Goal: Information Seeking & Learning: Learn about a topic

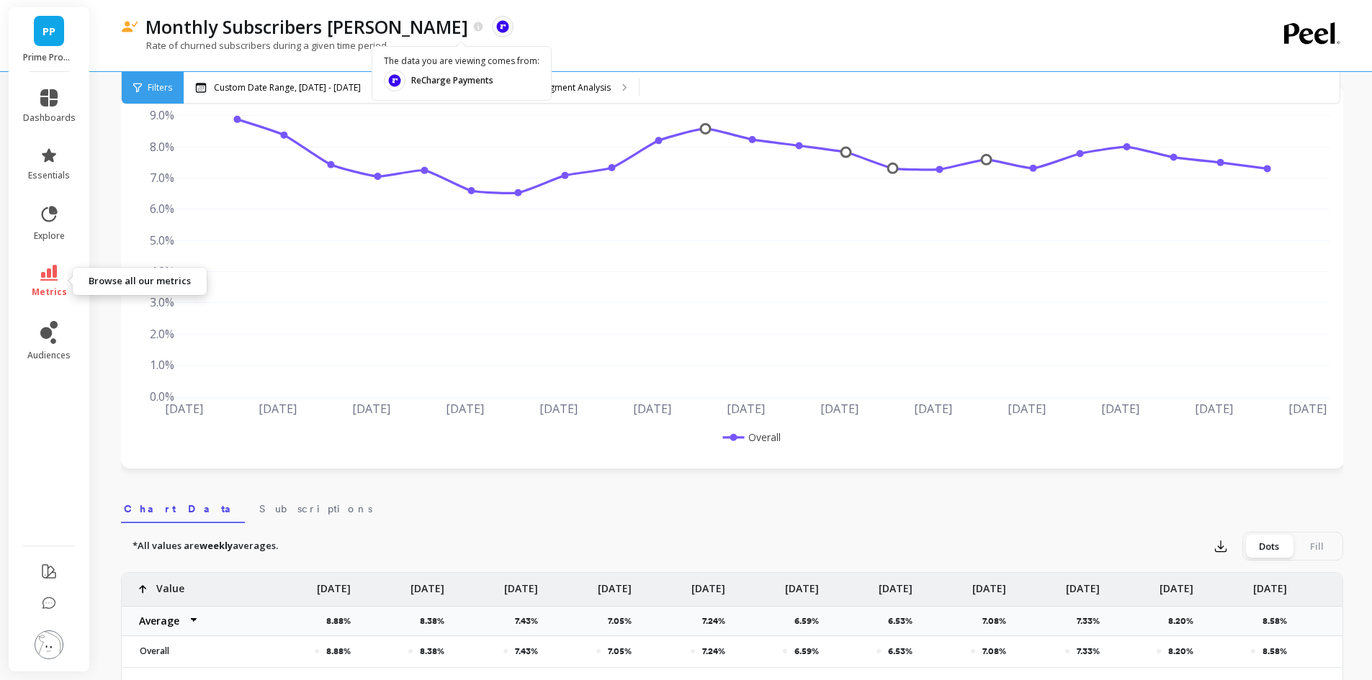
click at [59, 282] on link "metrics" at bounding box center [49, 281] width 53 height 33
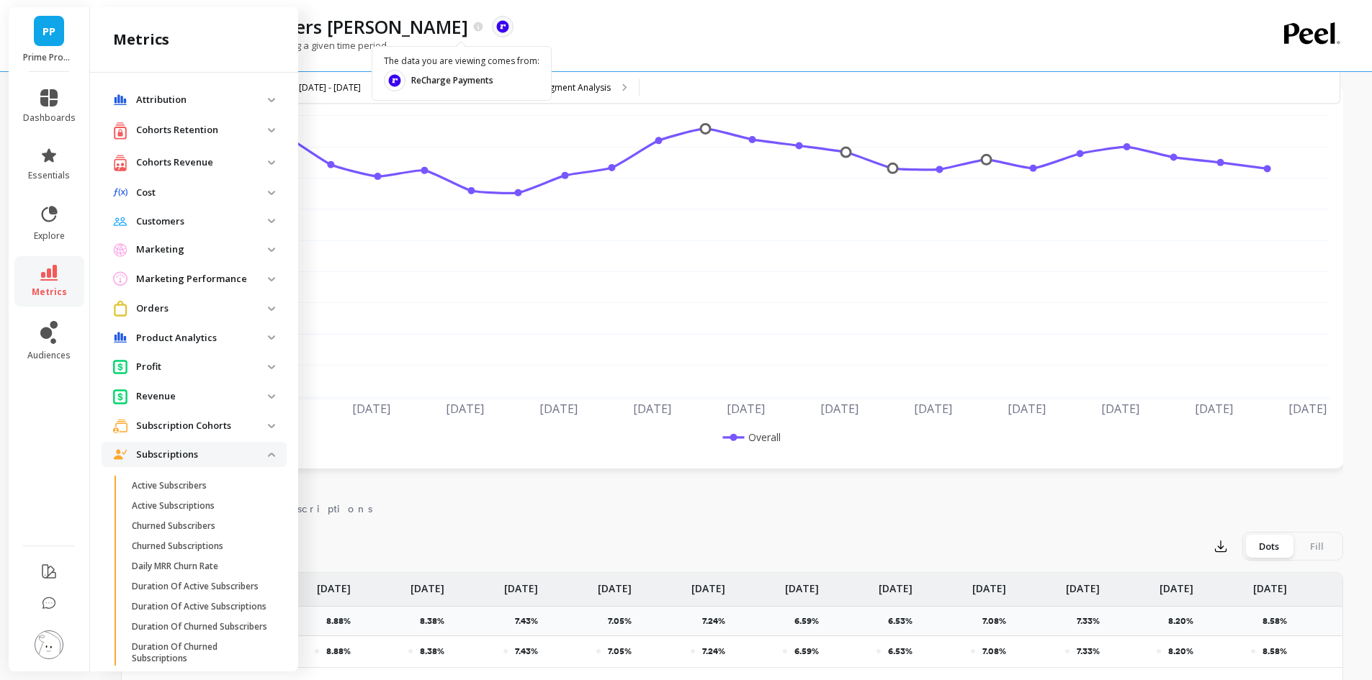
scroll to position [317, 0]
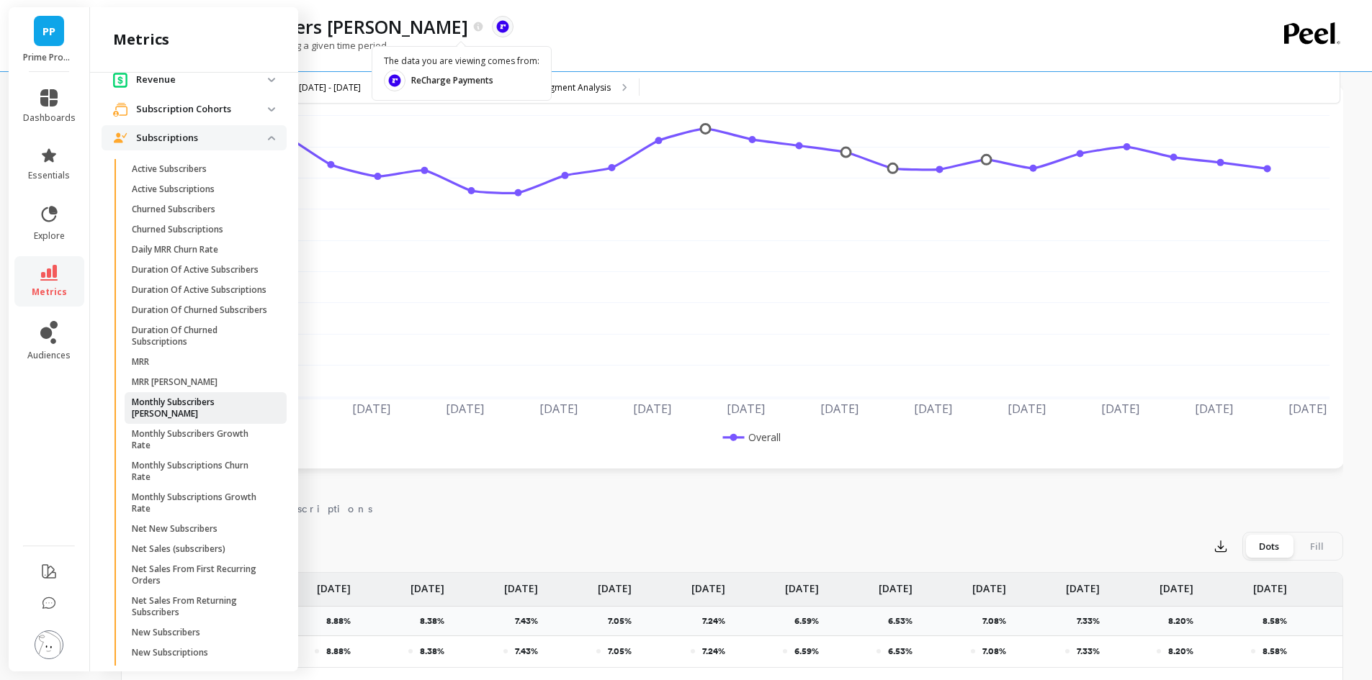
click at [225, 420] on p "Monthly Subscribers [PERSON_NAME]" at bounding box center [201, 408] width 138 height 23
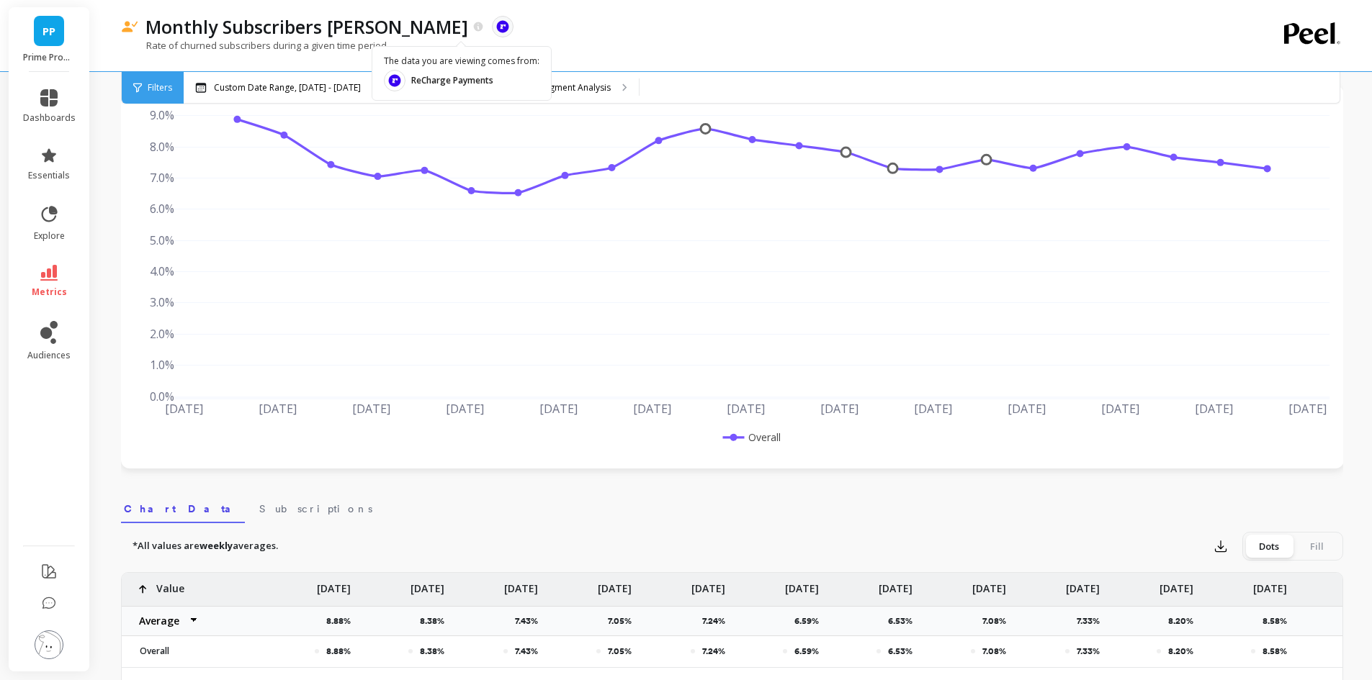
scroll to position [0, 0]
click at [50, 283] on link "metrics" at bounding box center [49, 281] width 53 height 33
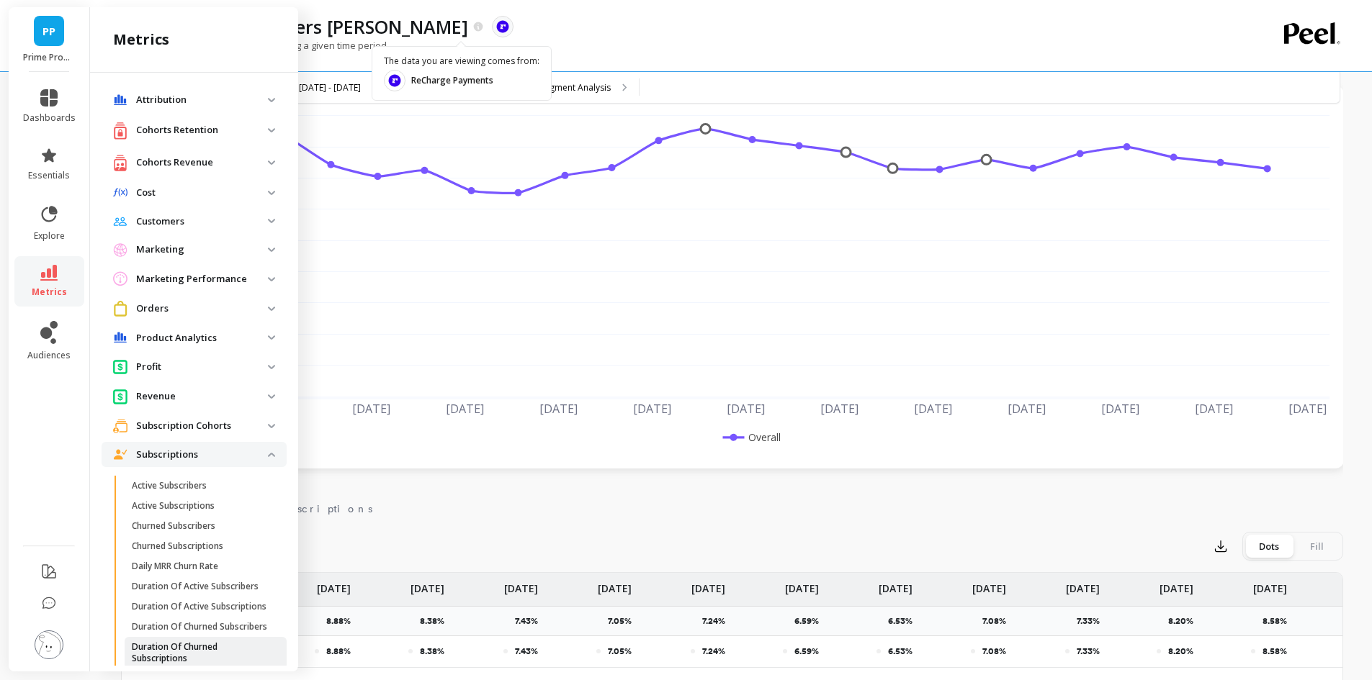
scroll to position [317, 0]
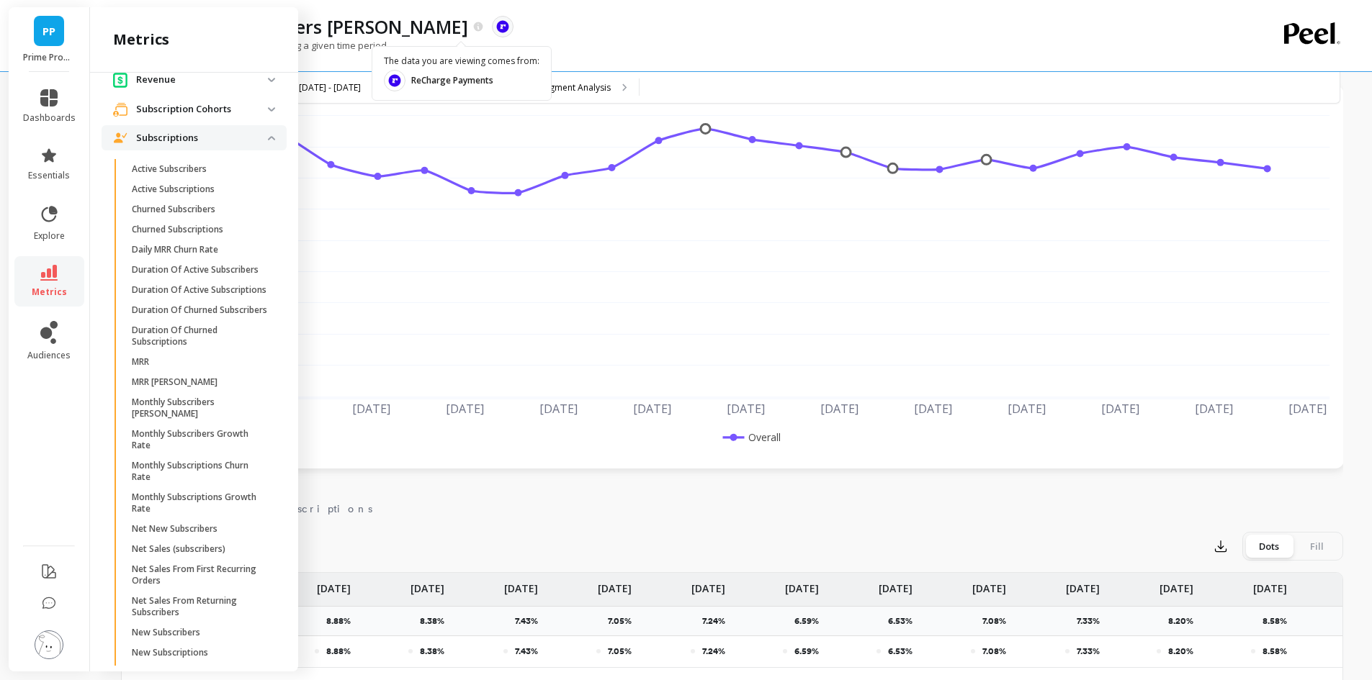
click at [223, 451] on p "Monthly Subscribers Growth Rate" at bounding box center [201, 439] width 138 height 23
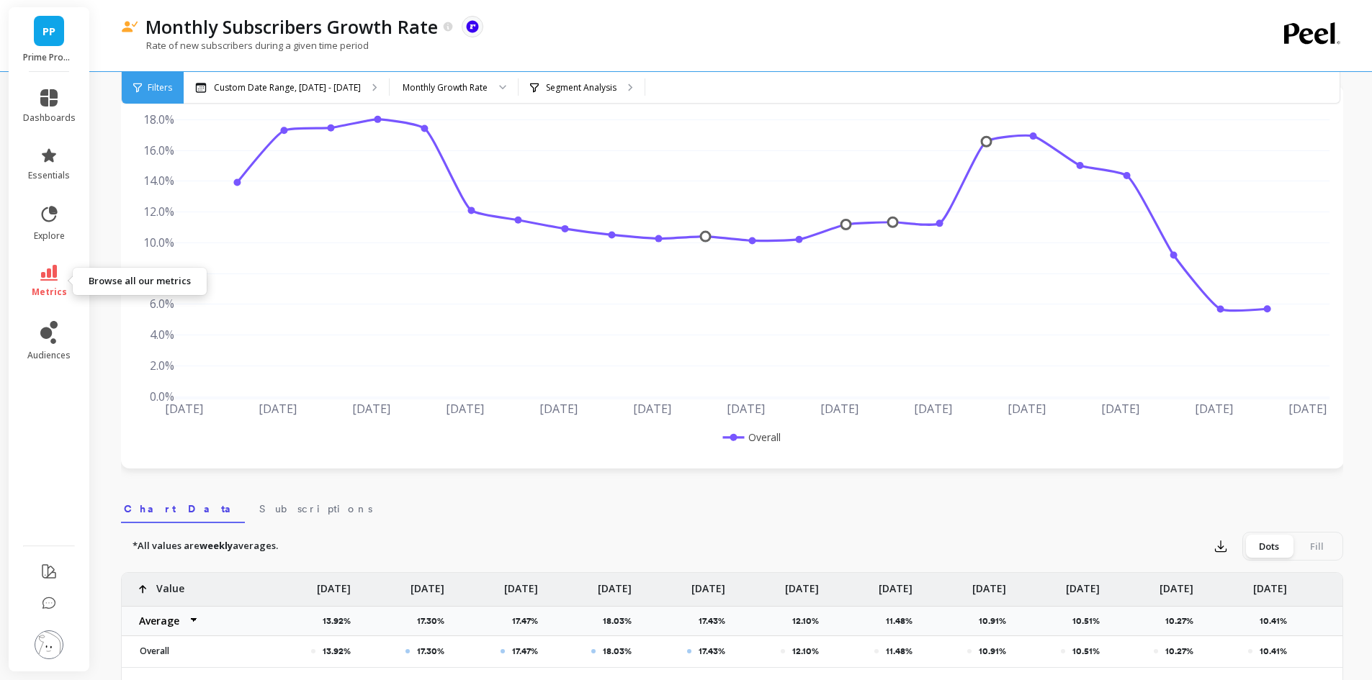
click at [53, 279] on icon at bounding box center [48, 273] width 17 height 16
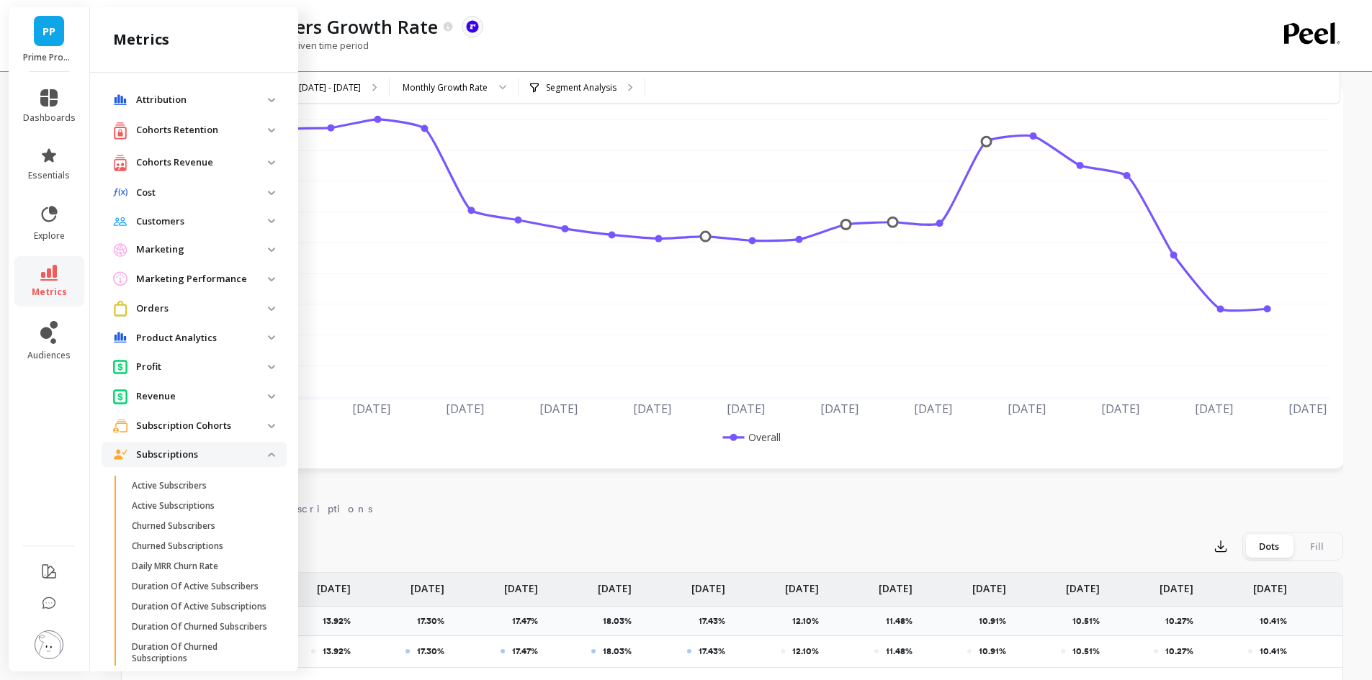
scroll to position [317, 0]
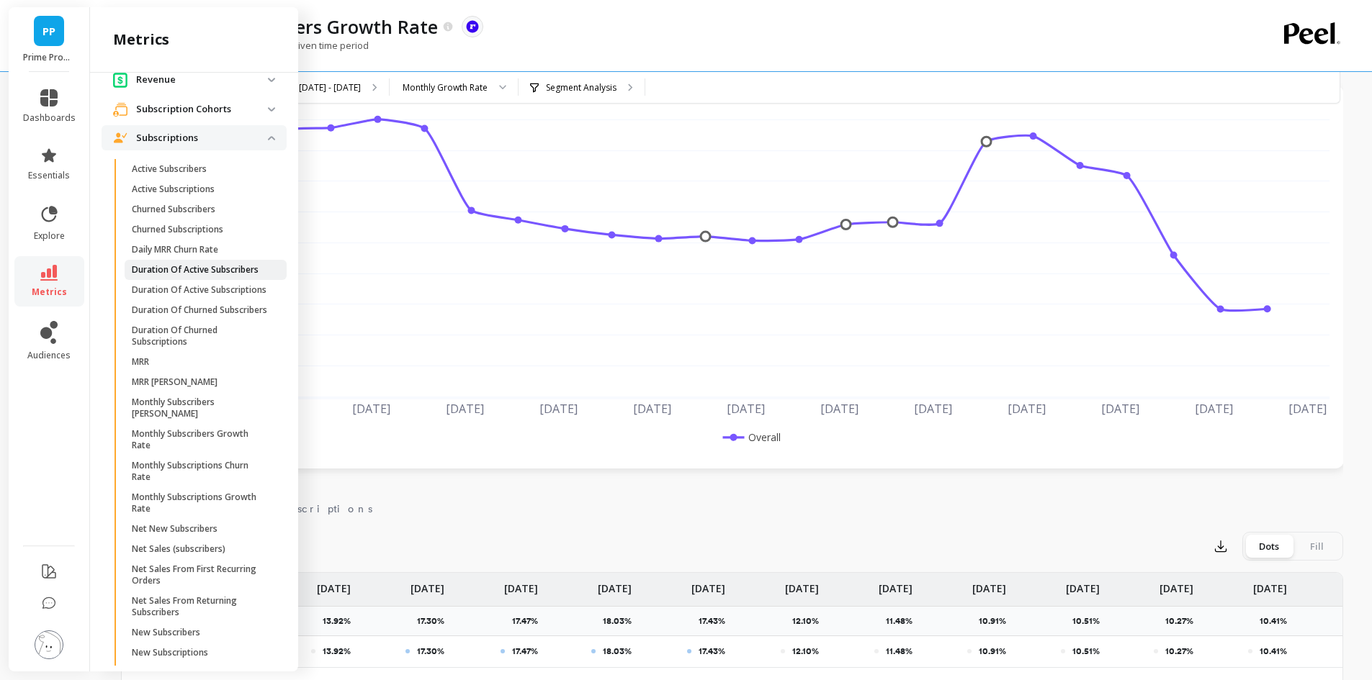
click at [221, 272] on p "Duration Of Active Subscribers" at bounding box center [195, 270] width 127 height 12
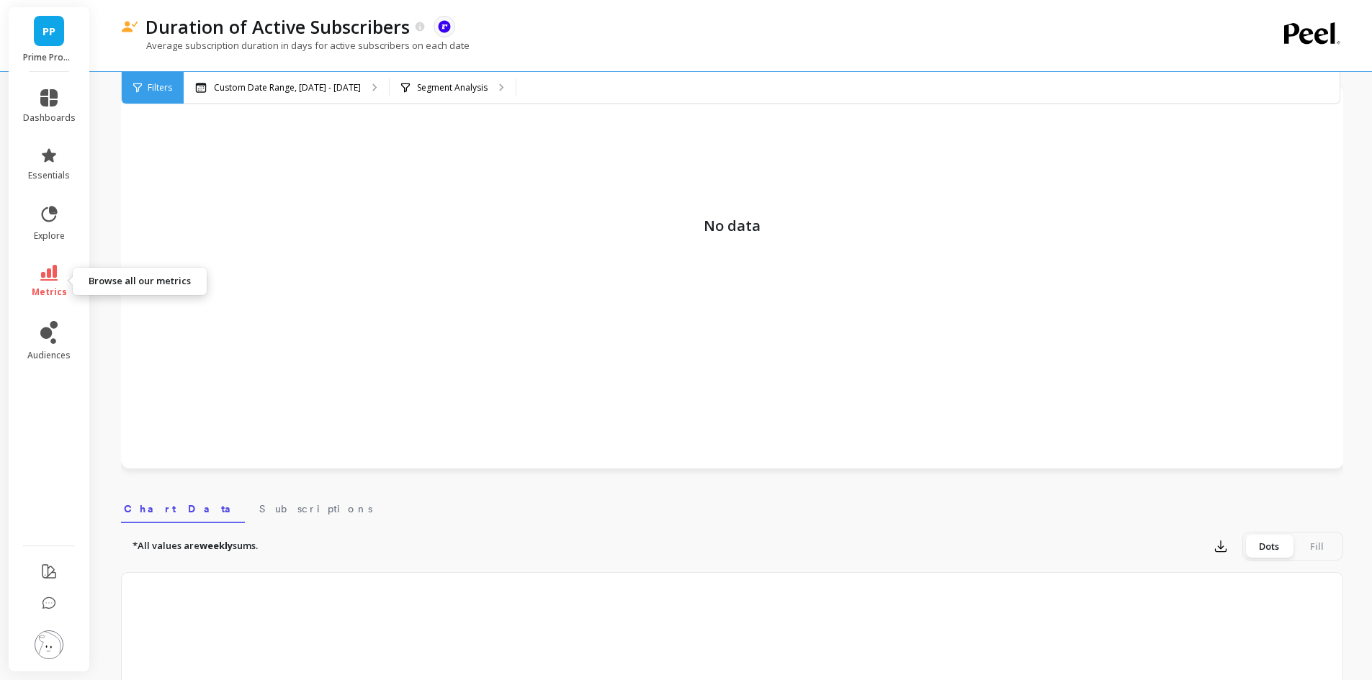
click at [43, 276] on icon at bounding box center [48, 273] width 17 height 16
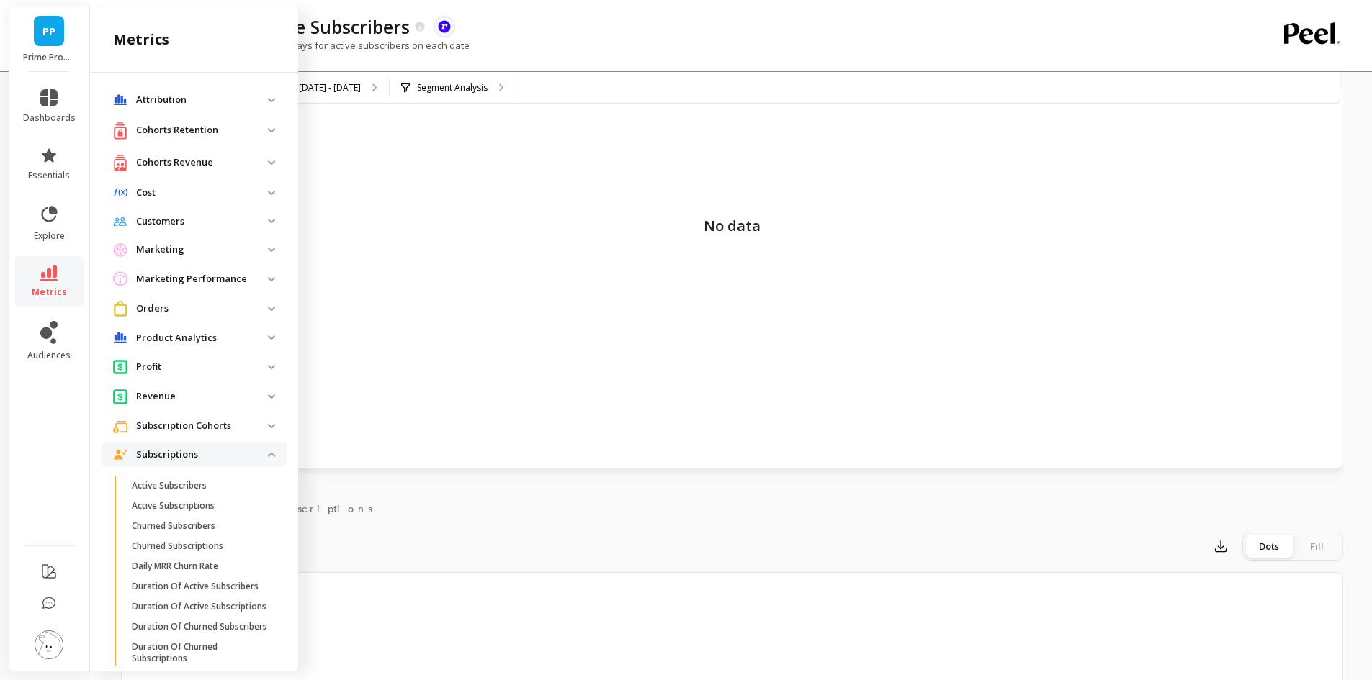
scroll to position [317, 0]
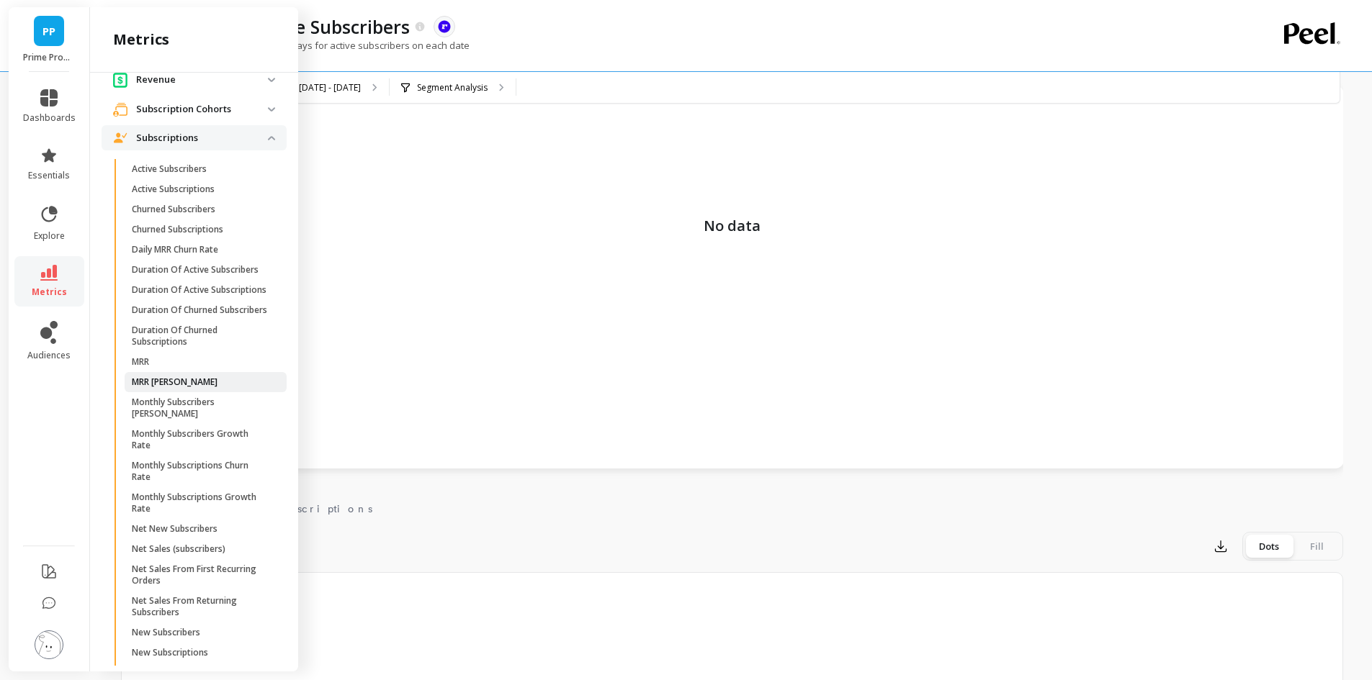
click at [176, 388] on p "MRR [PERSON_NAME]" at bounding box center [175, 383] width 86 height 12
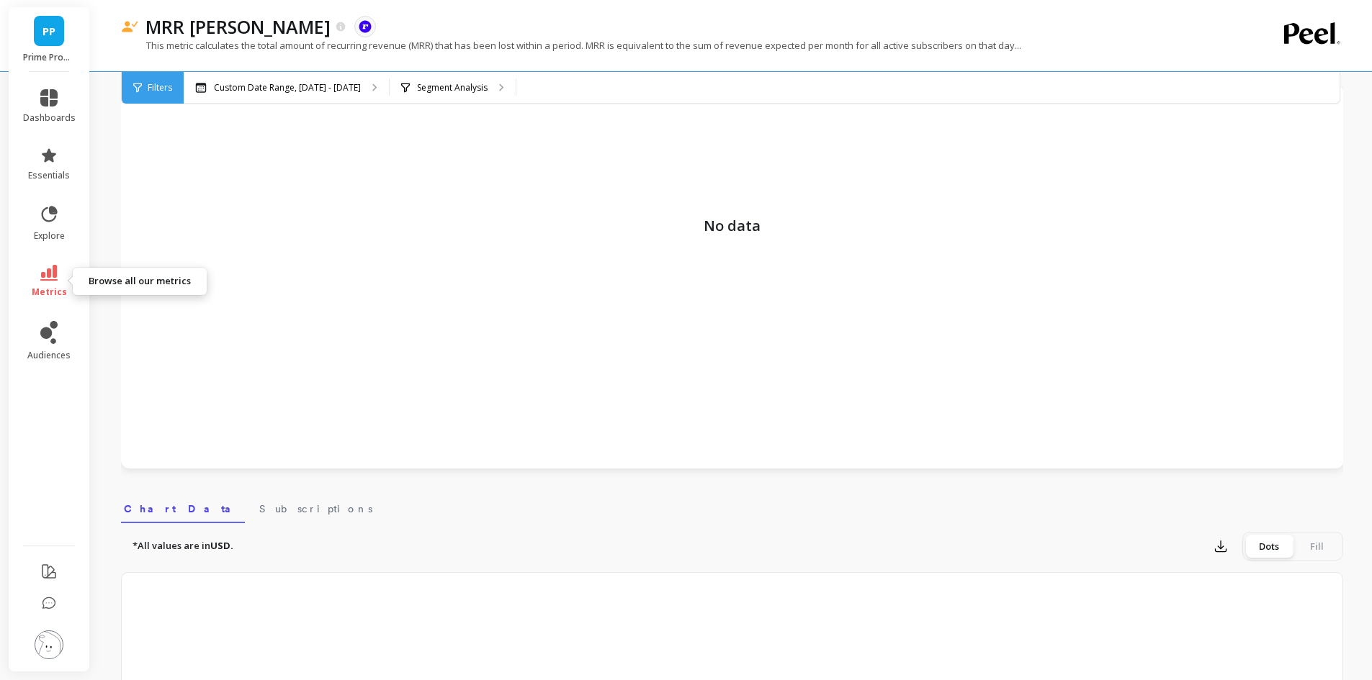
click at [45, 274] on icon at bounding box center [48, 273] width 17 height 16
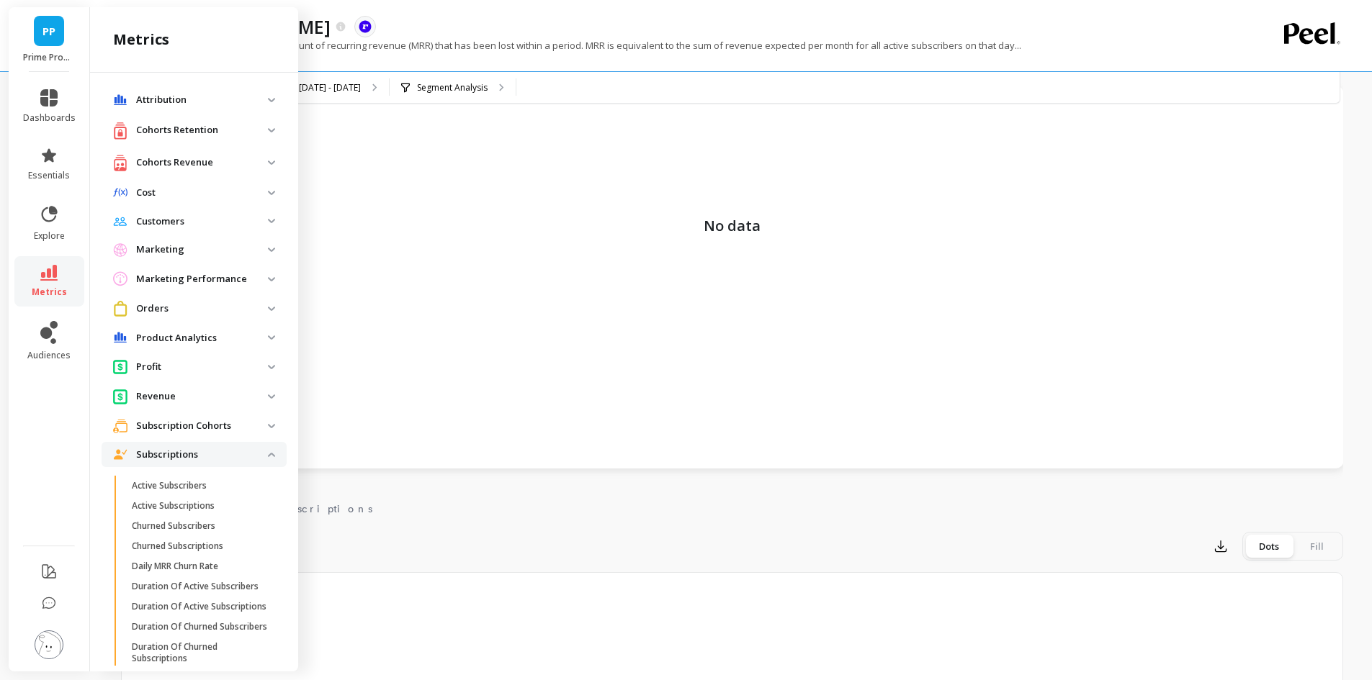
scroll to position [317, 0]
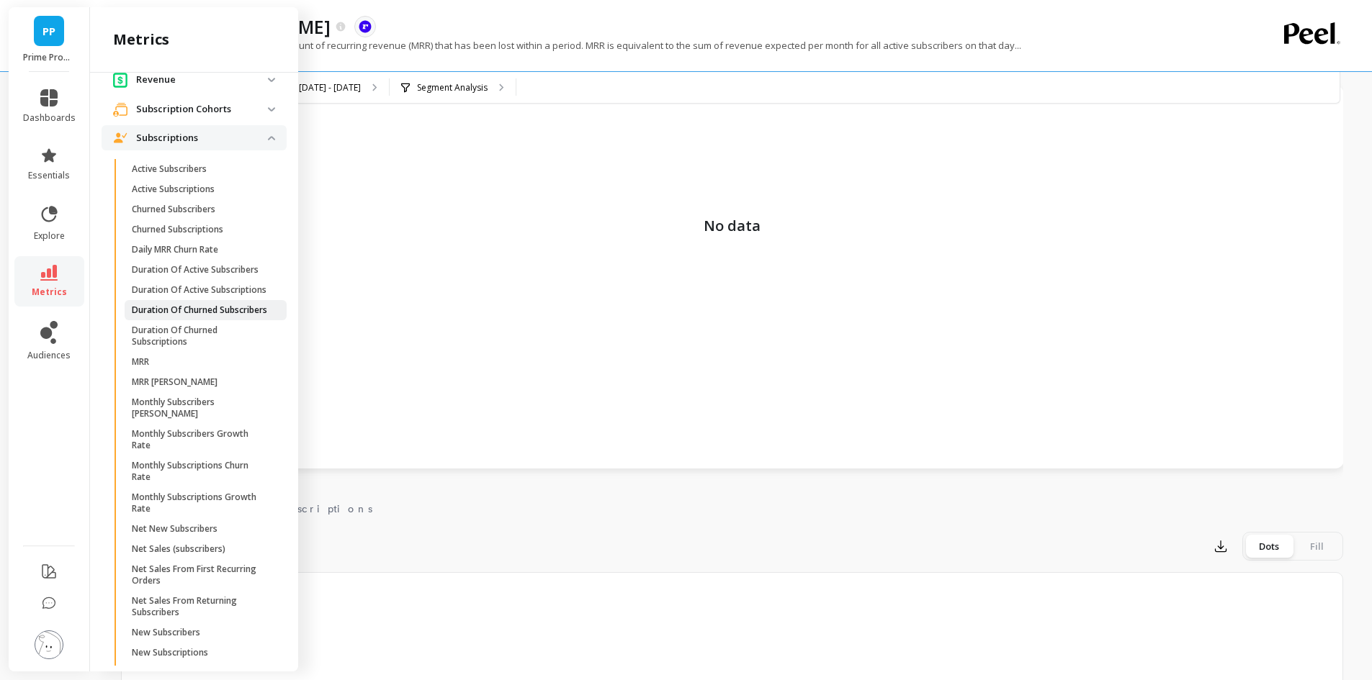
click at [222, 316] on p "Duration Of Churned Subscribers" at bounding box center [199, 311] width 135 height 12
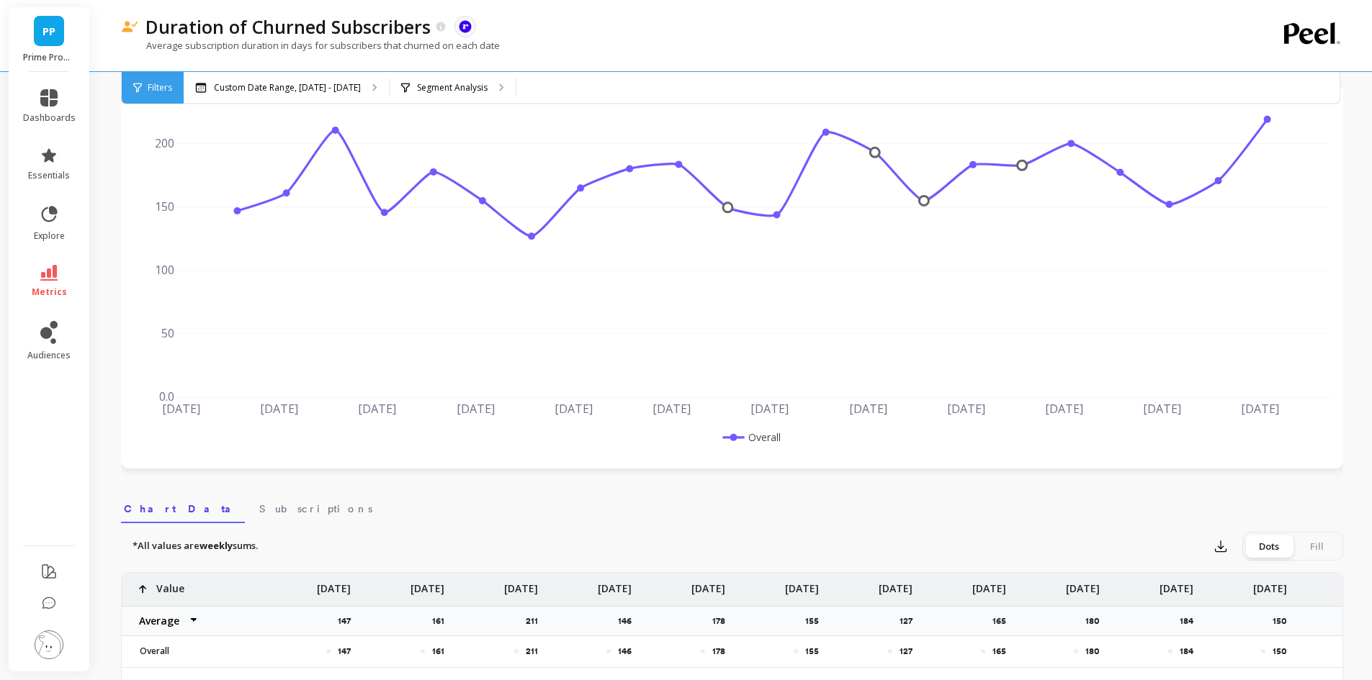
click at [36, 278] on link "metrics" at bounding box center [49, 281] width 53 height 33
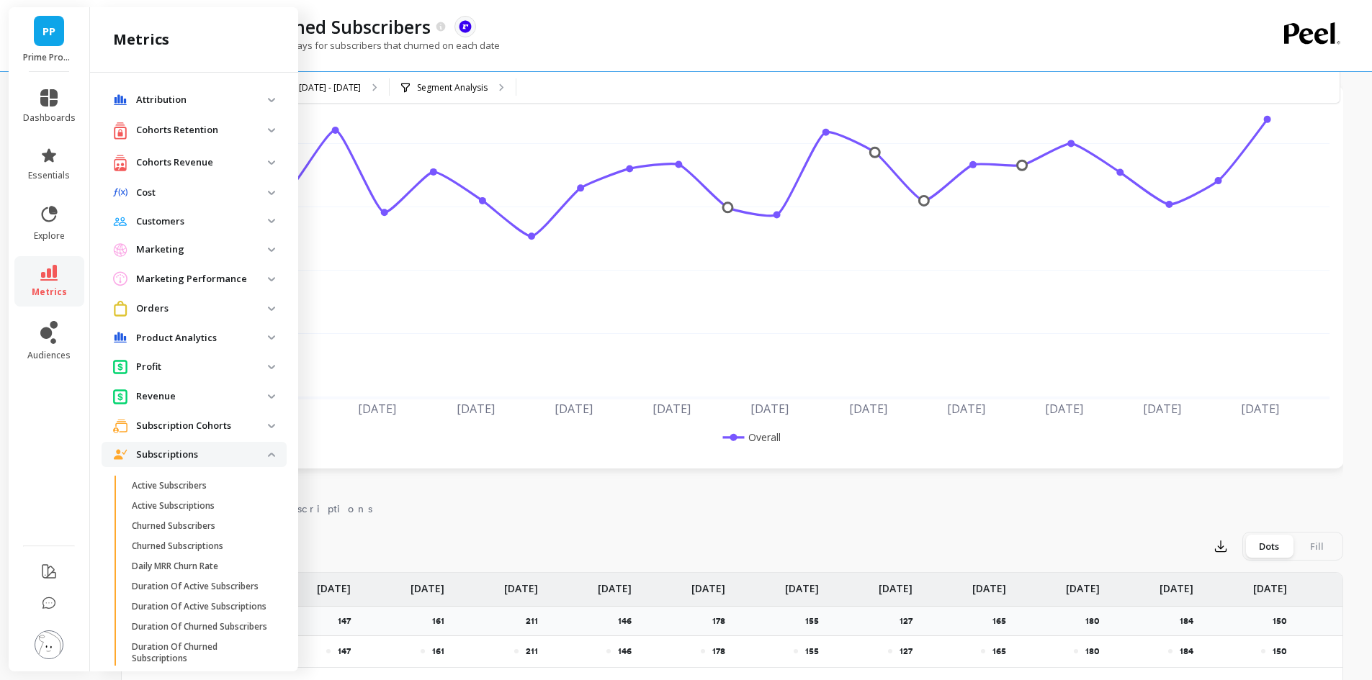
scroll to position [317, 0]
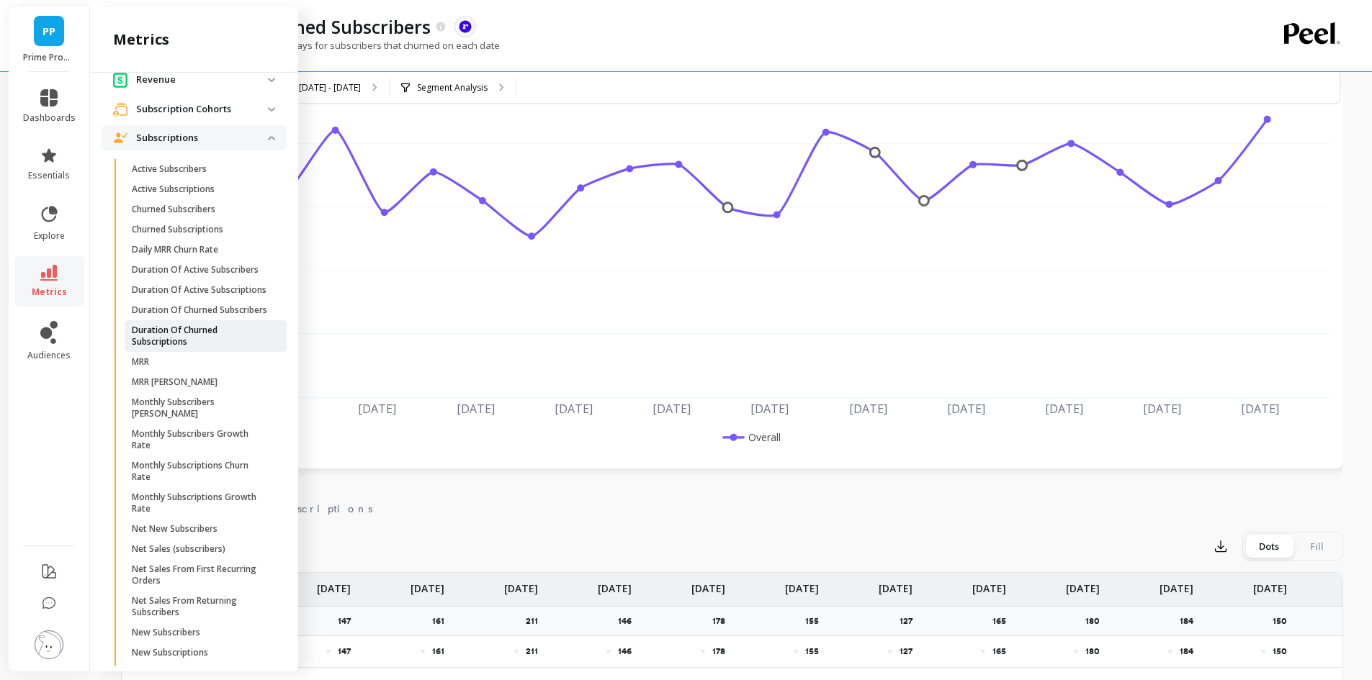
click at [216, 348] on p "Duration Of Churned Subscriptions" at bounding box center [201, 336] width 138 height 23
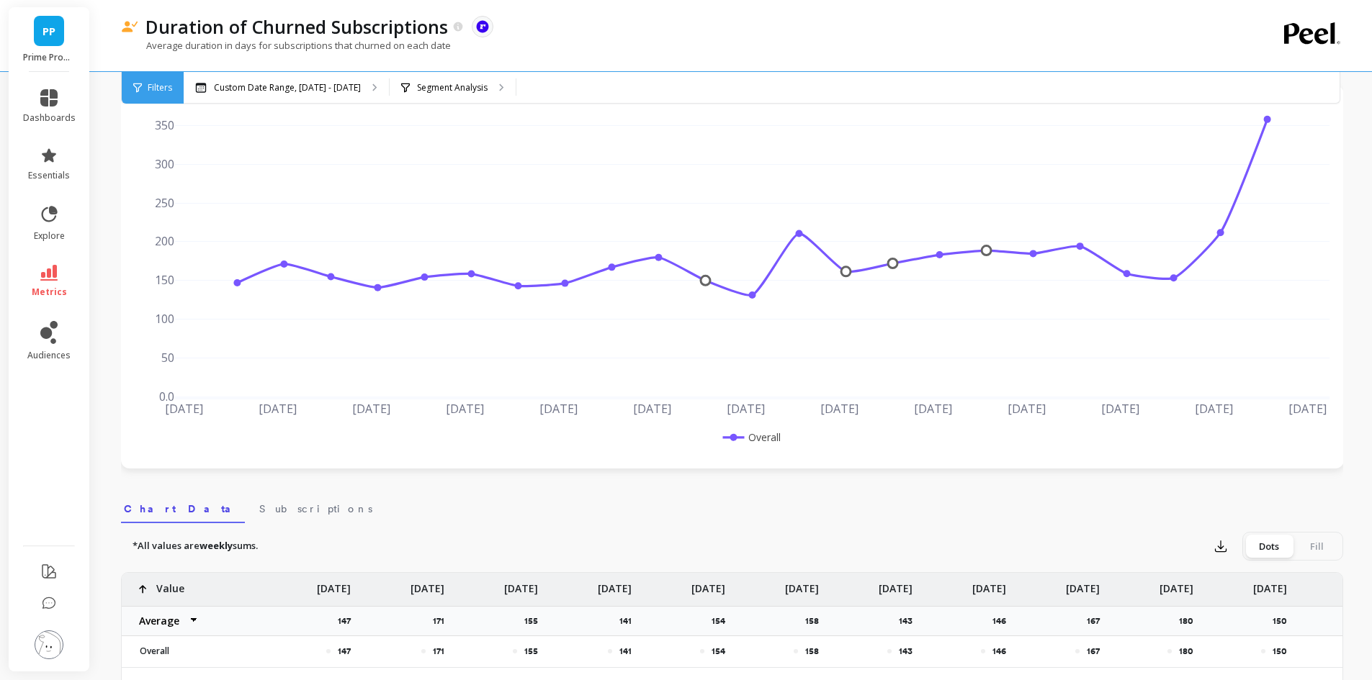
click at [54, 263] on li "metrics" at bounding box center [49, 281] width 70 height 50
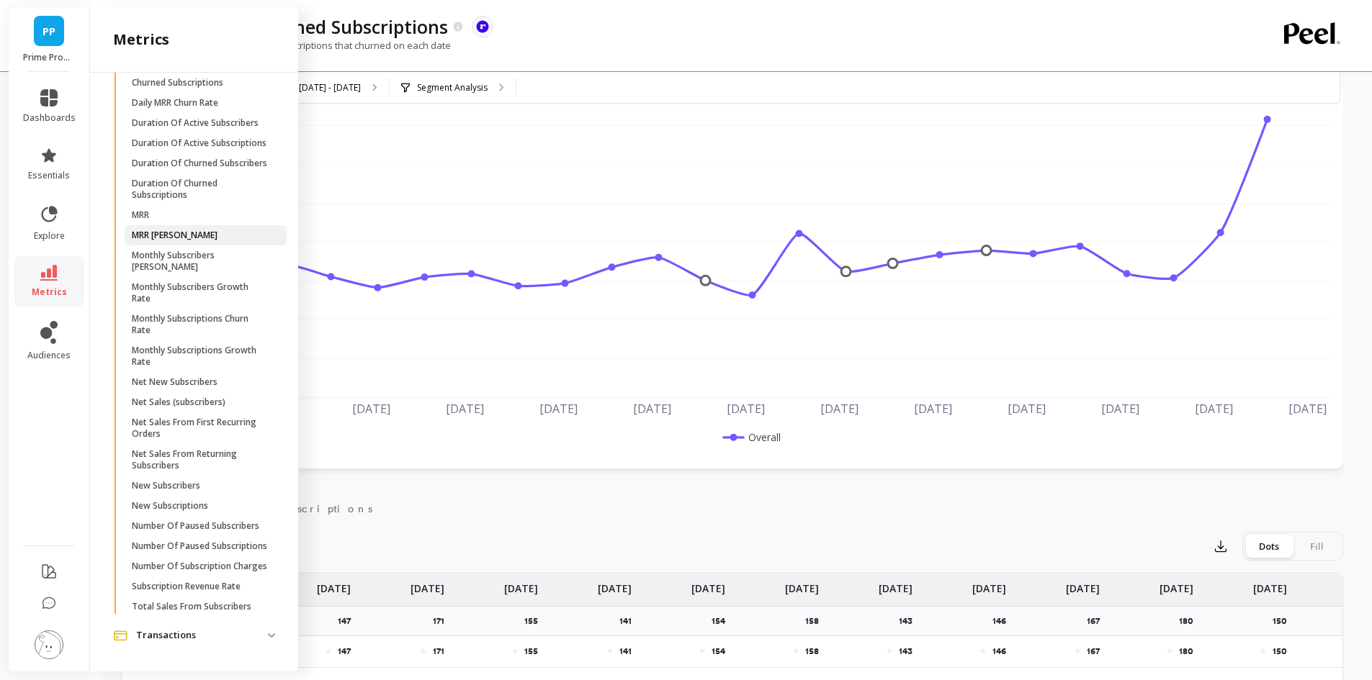
scroll to position [461, 0]
click at [225, 172] on p "Duration Of Churned Subscribers" at bounding box center [199, 167] width 135 height 12
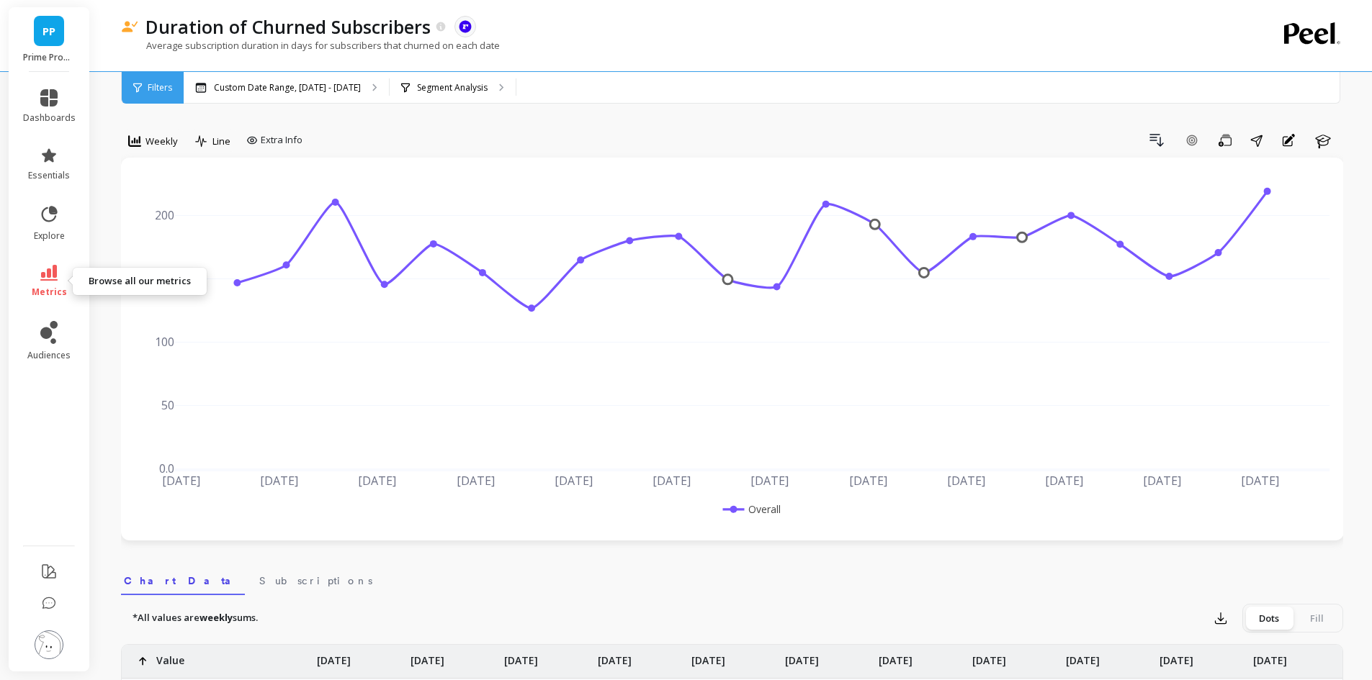
click at [58, 272] on link "metrics" at bounding box center [49, 281] width 53 height 33
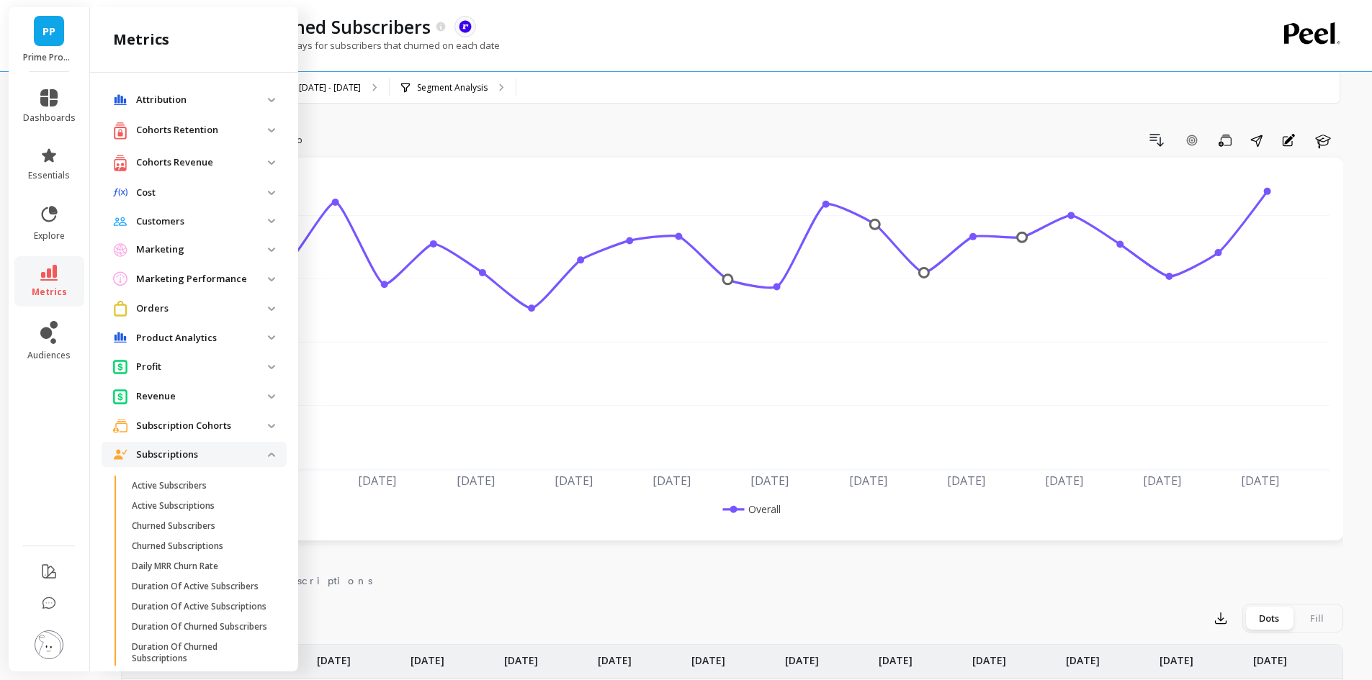
scroll to position [461, 0]
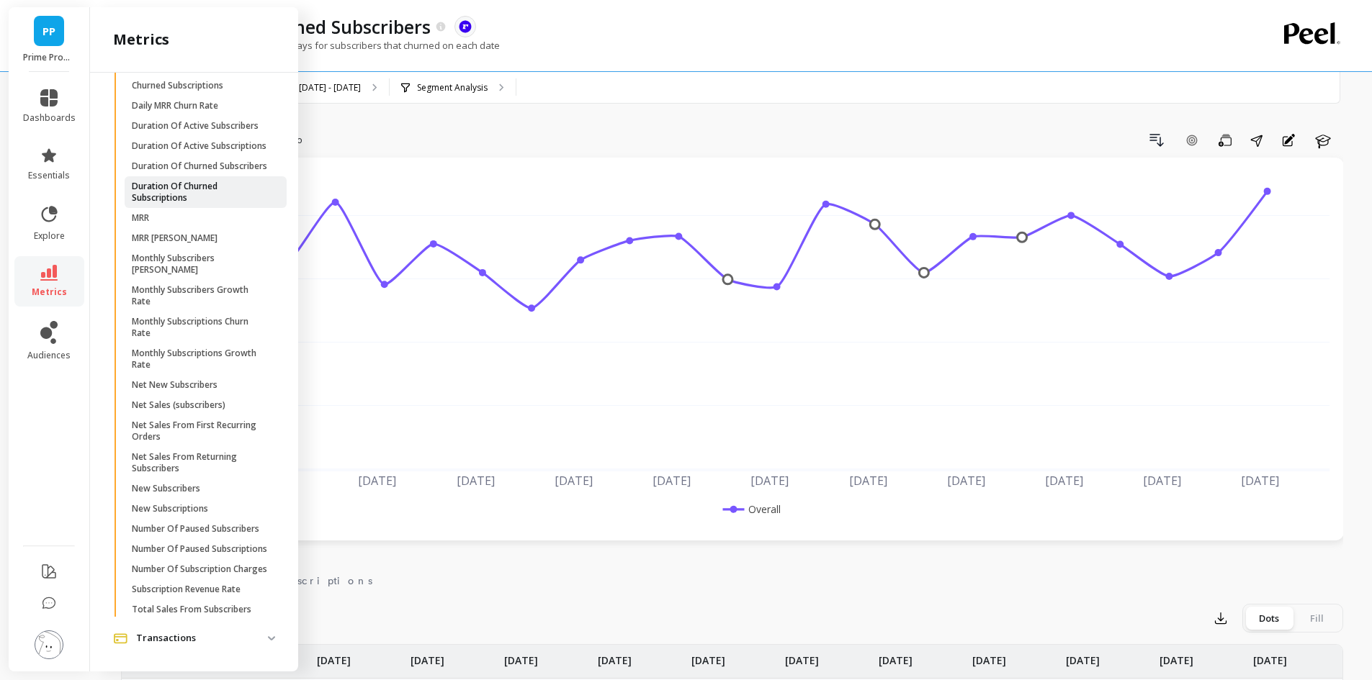
click at [226, 204] on p "Duration Of Churned Subscriptions" at bounding box center [201, 192] width 138 height 23
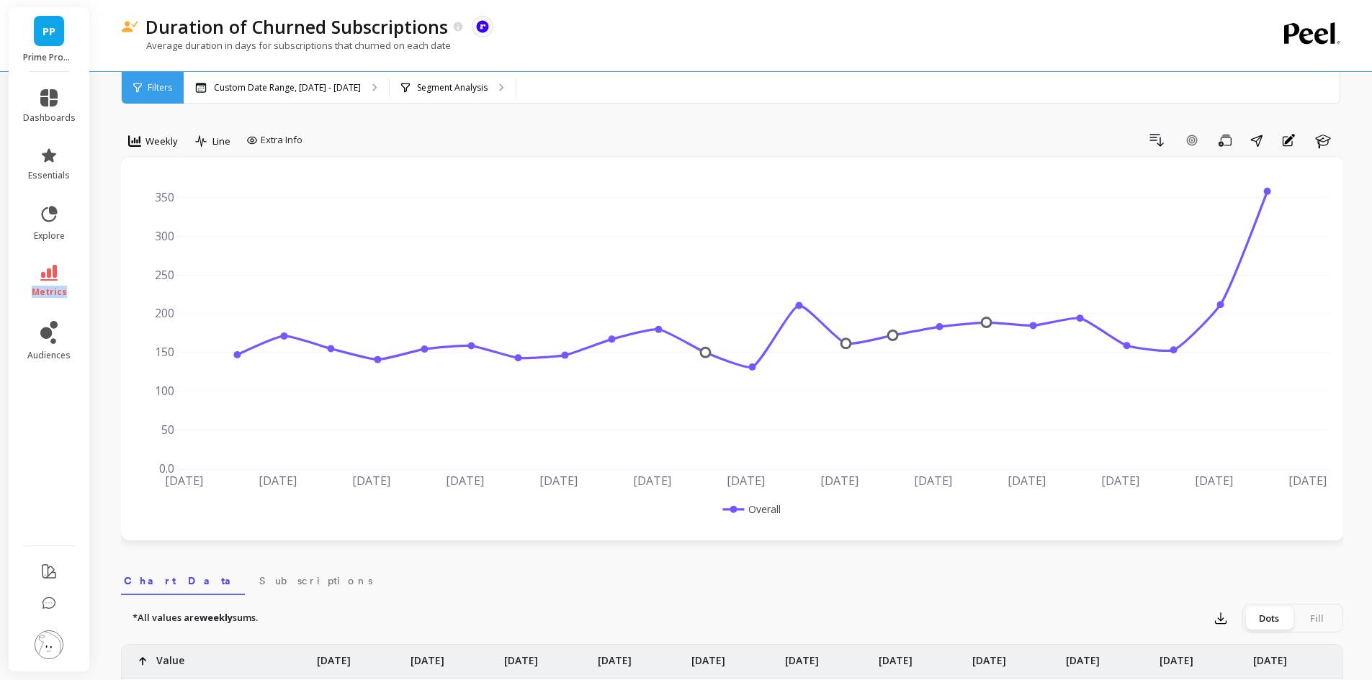
drag, startPoint x: 71, startPoint y: 274, endPoint x: 61, endPoint y: 276, distance: 10.2
click at [66, 276] on link "metrics" at bounding box center [49, 281] width 53 height 33
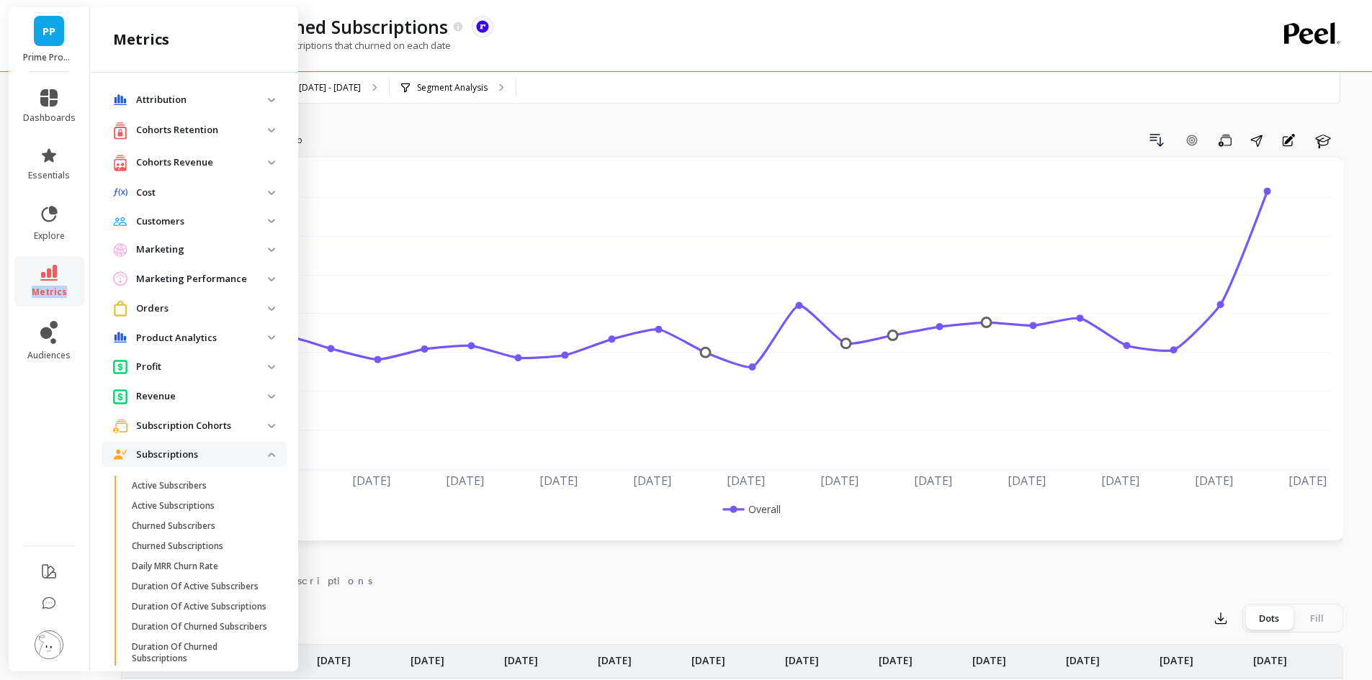
scroll to position [461, 0]
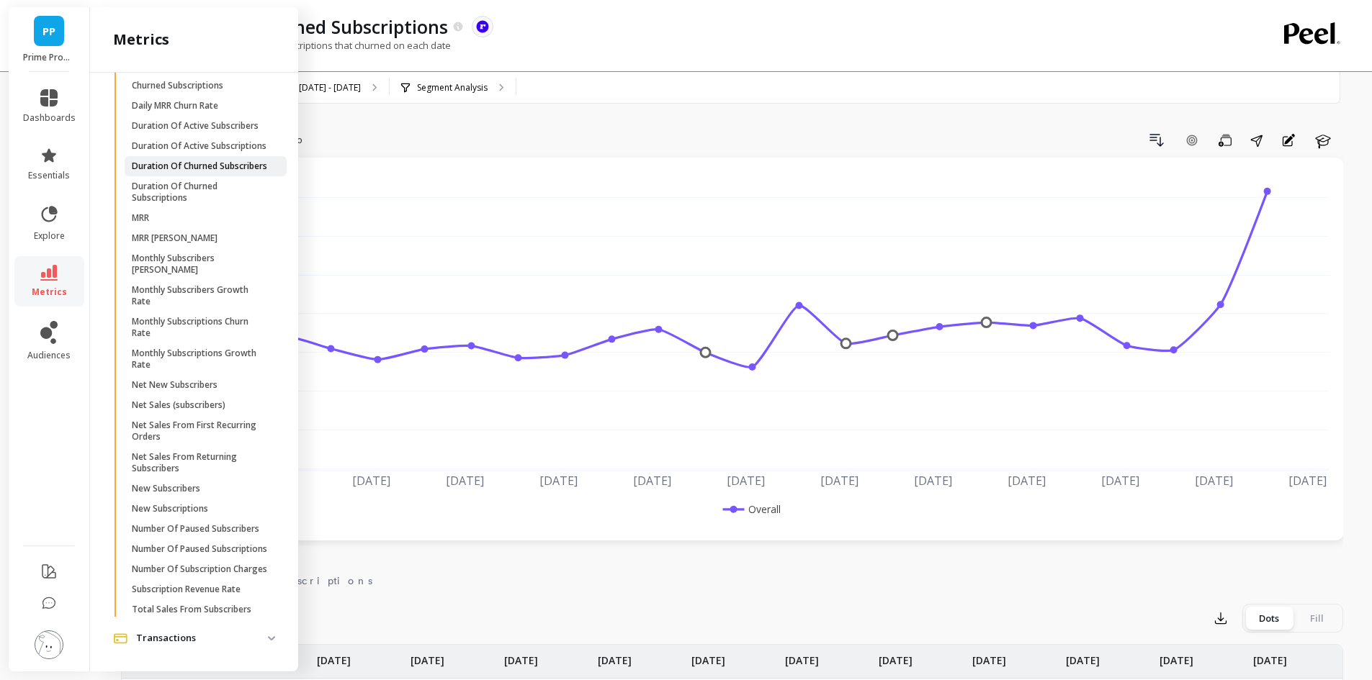
click at [199, 172] on p "Duration Of Churned Subscribers" at bounding box center [199, 167] width 135 height 12
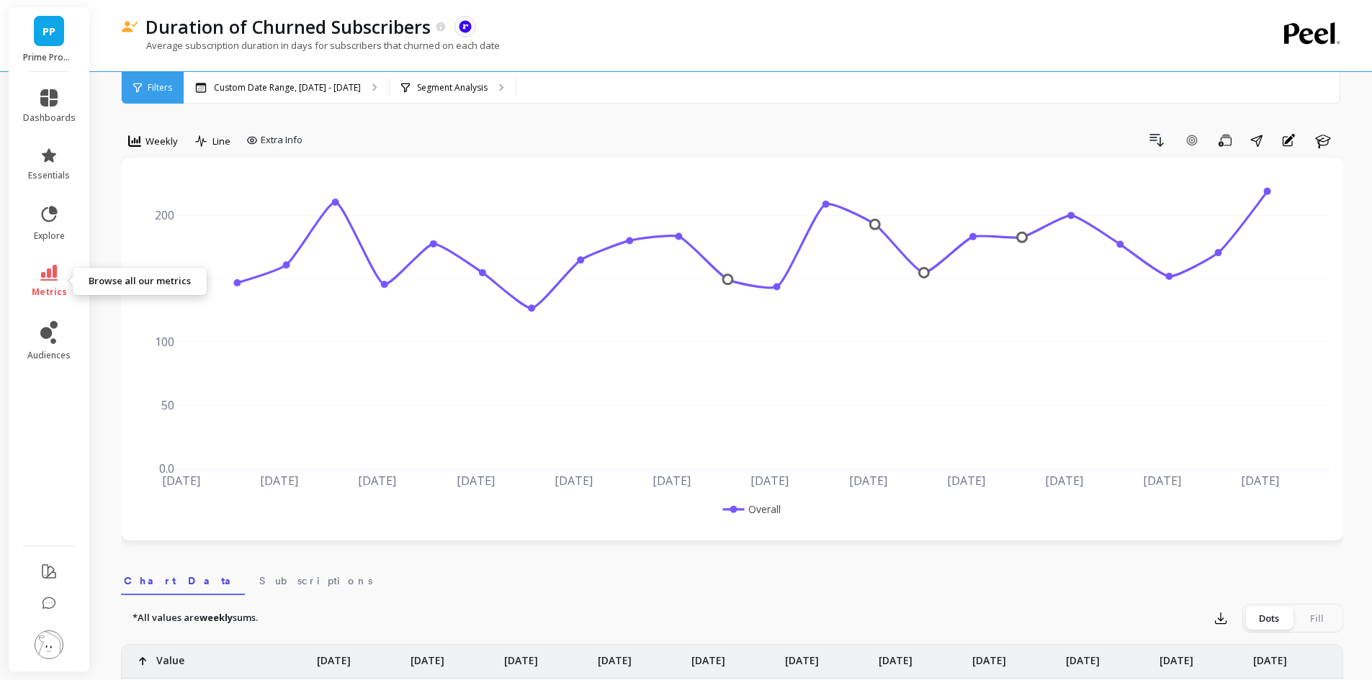
click at [60, 277] on link "metrics" at bounding box center [49, 281] width 53 height 33
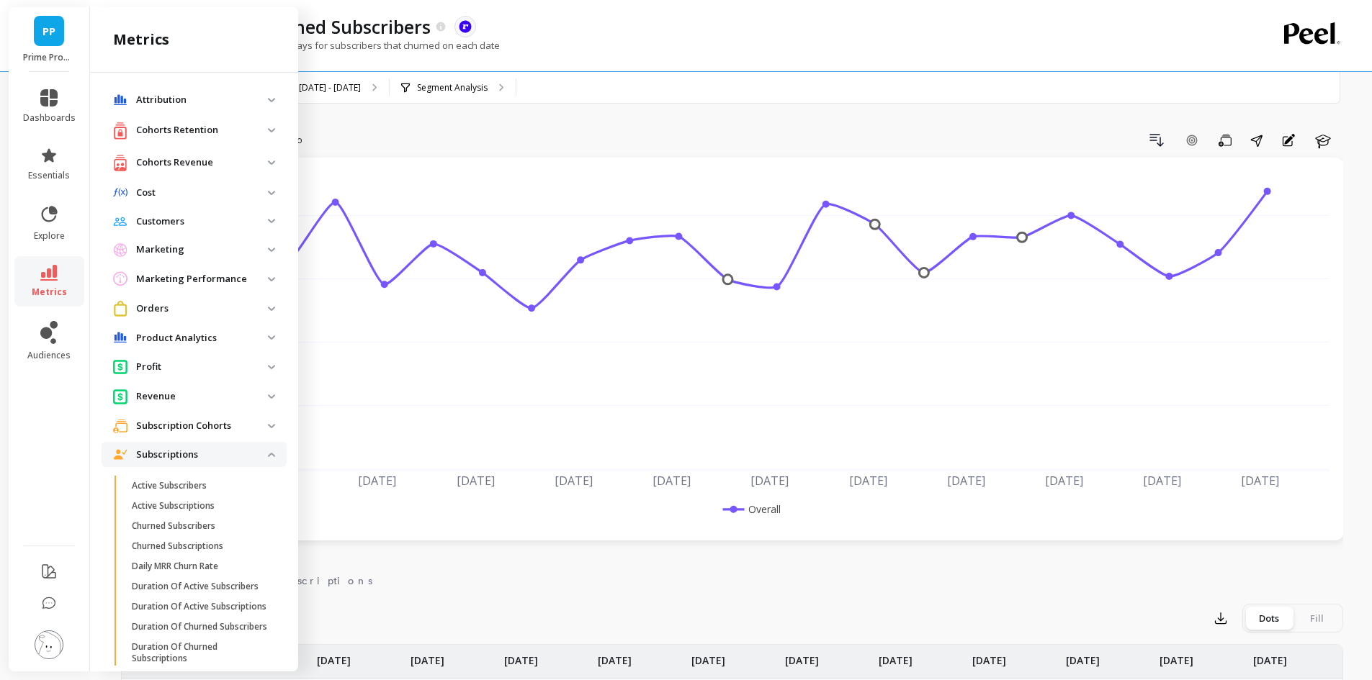
scroll to position [461, 0]
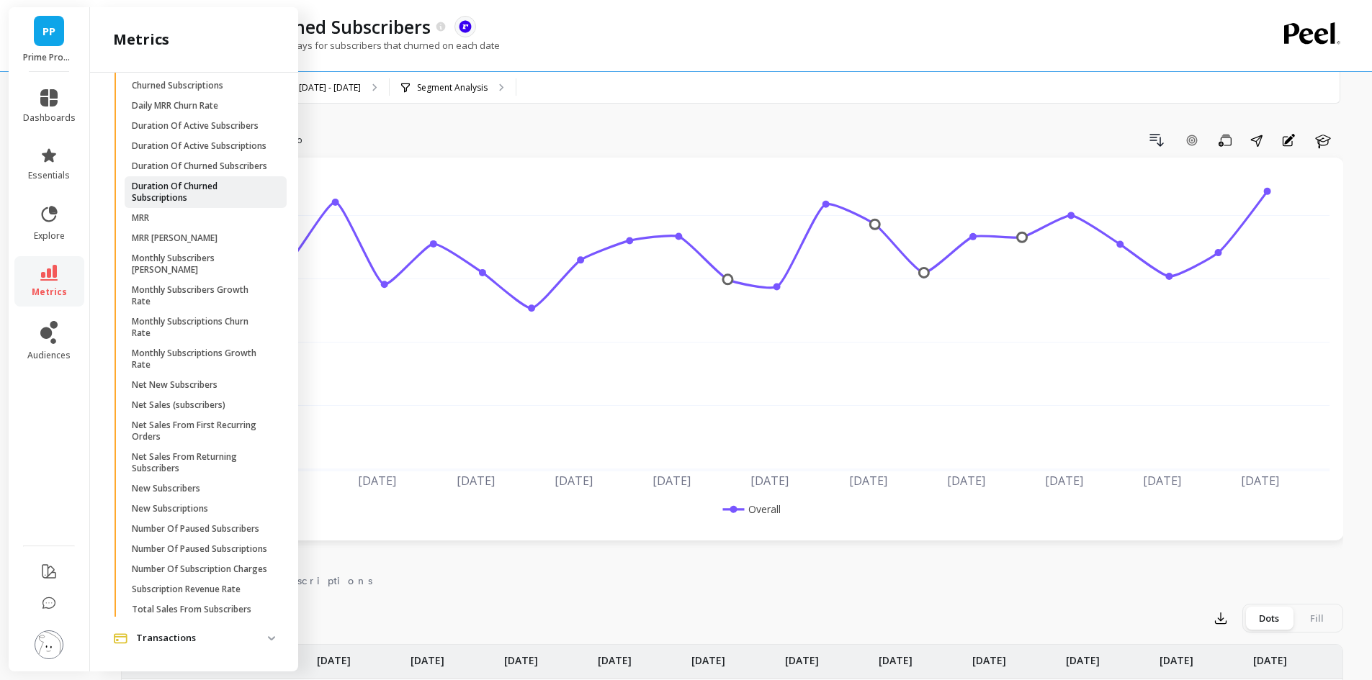
click at [207, 204] on p "Duration Of Churned Subscriptions" at bounding box center [201, 192] width 138 height 23
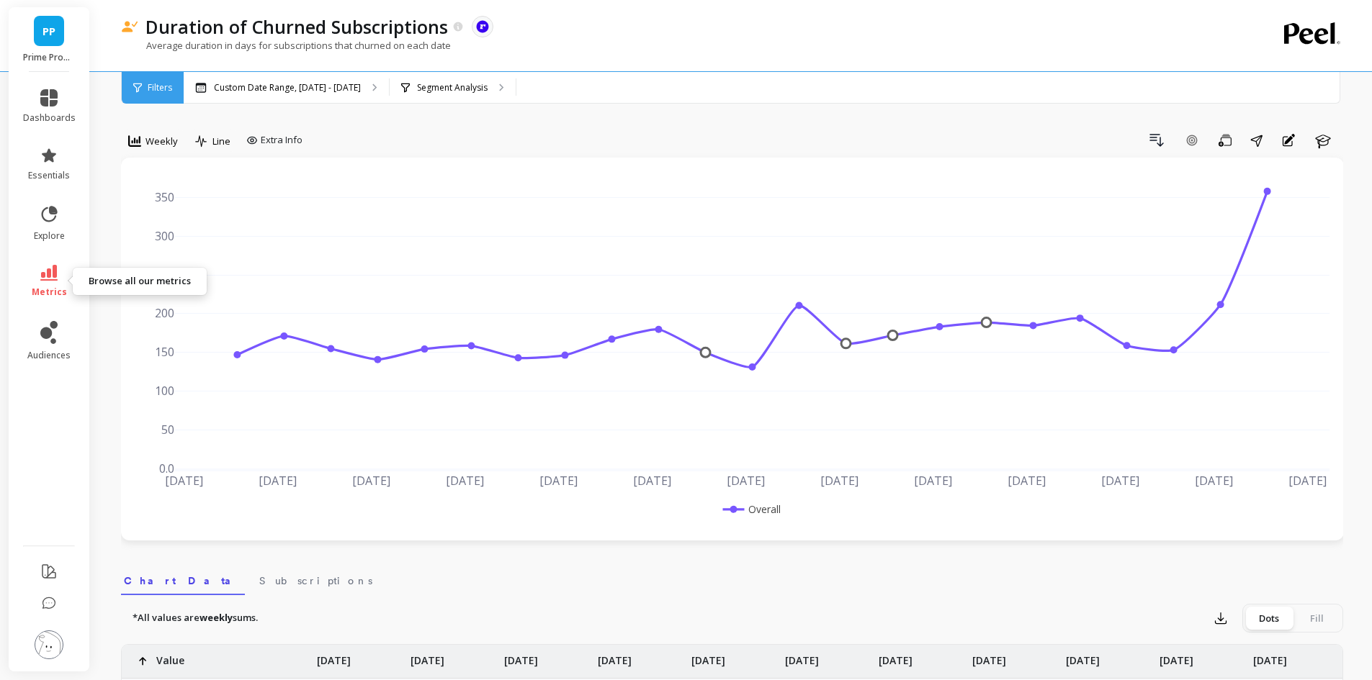
click at [58, 274] on link "metrics" at bounding box center [49, 281] width 53 height 33
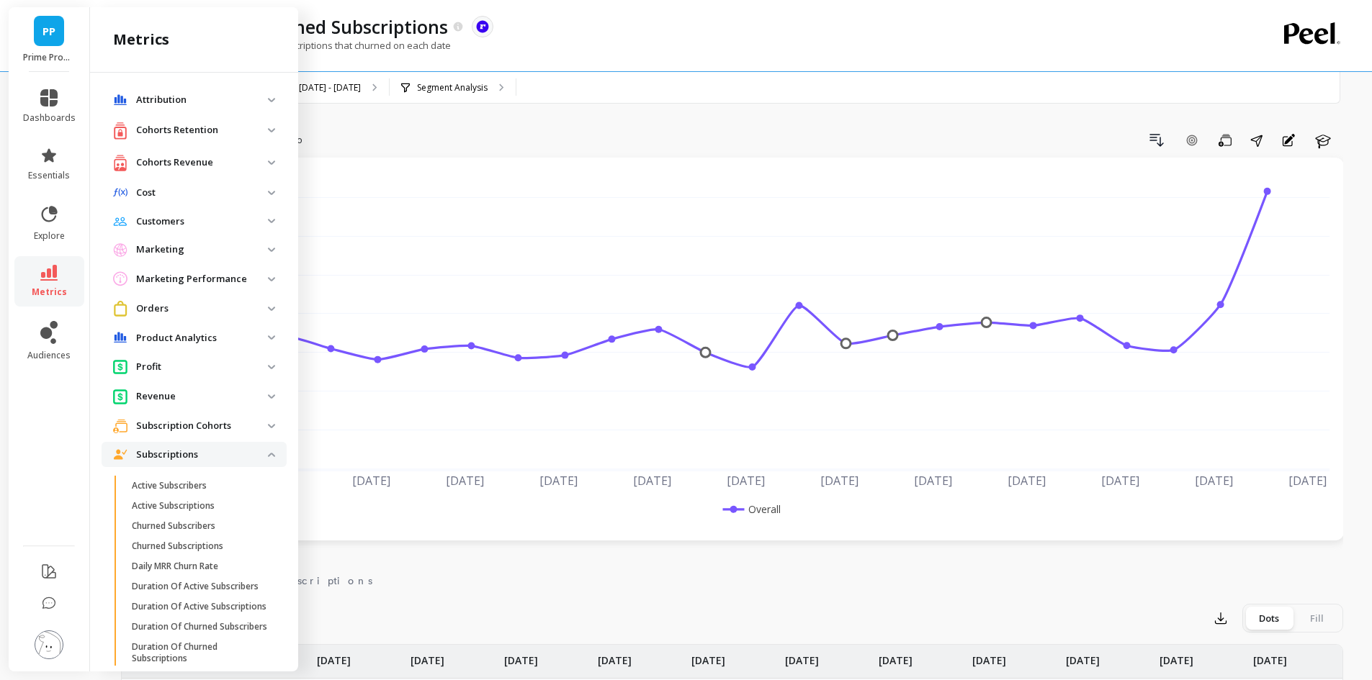
scroll to position [461, 0]
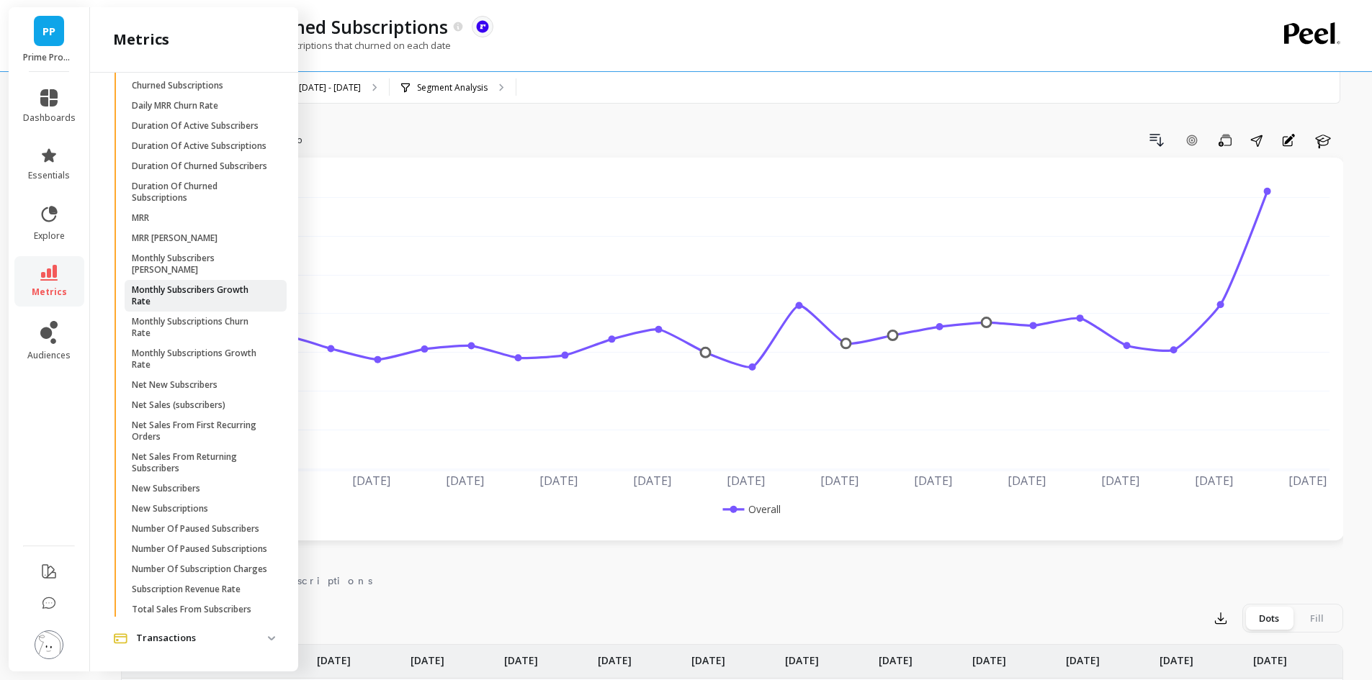
click at [217, 307] on p "Monthly Subscribers Growth Rate" at bounding box center [201, 295] width 138 height 23
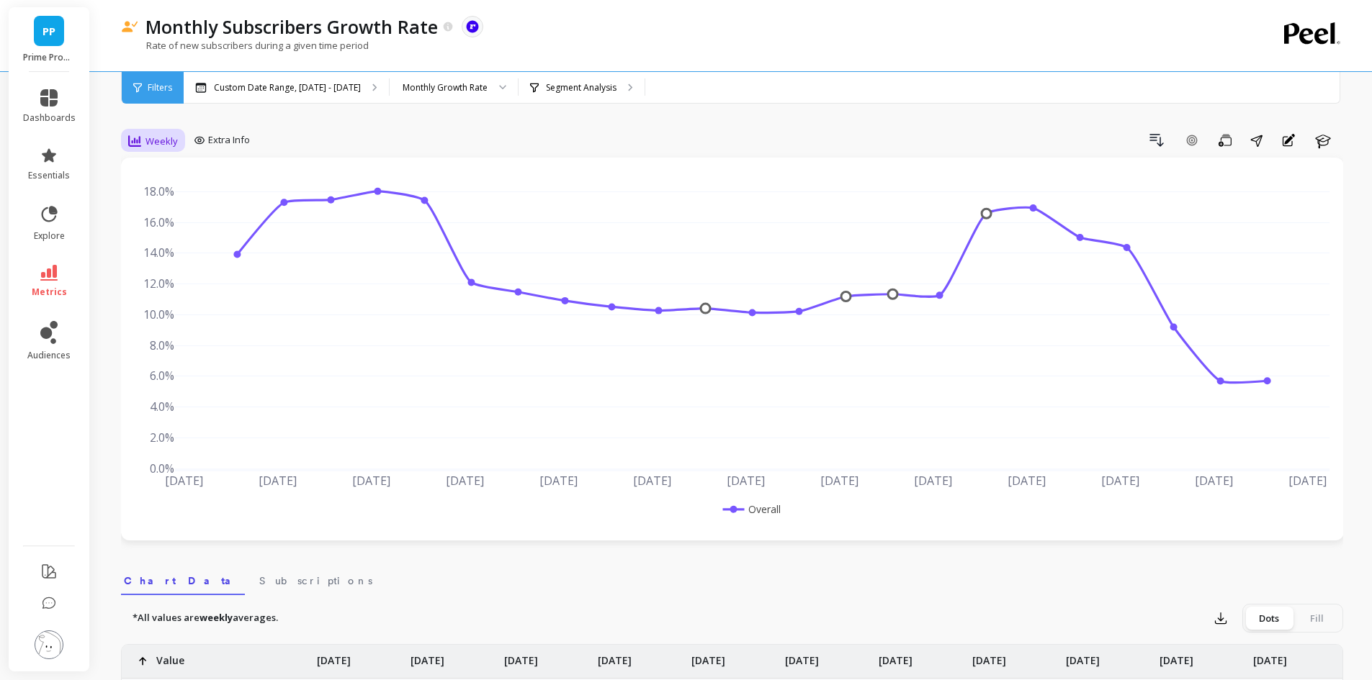
click at [150, 132] on div "Weekly" at bounding box center [153, 141] width 58 height 24
click at [158, 264] on div "Monthly" at bounding box center [174, 255] width 99 height 25
